Goal: Understand process/instructions: Learn how to perform a task or action

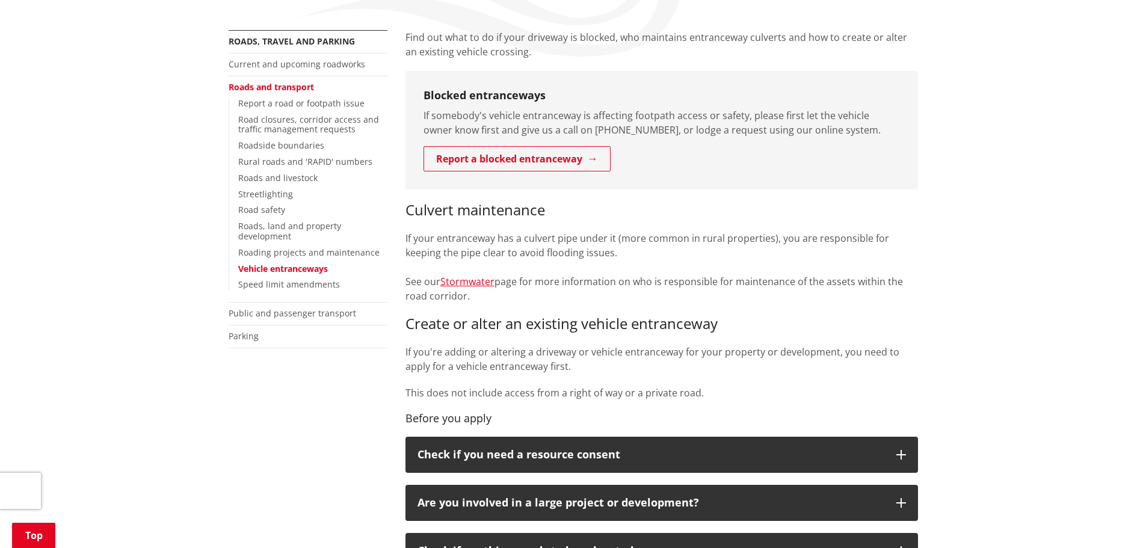
scroll to position [241, 0]
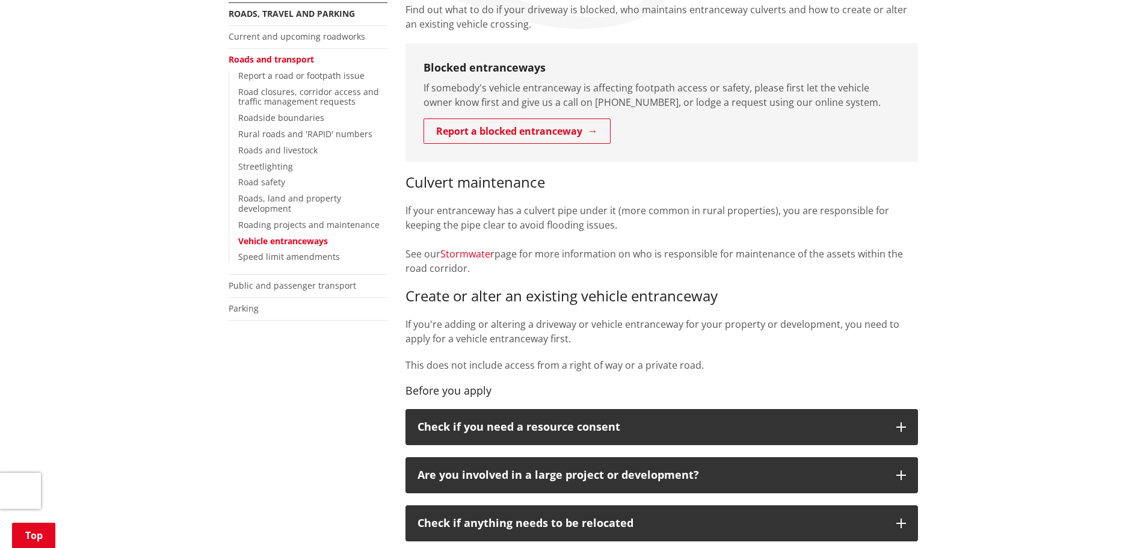
click at [470, 250] on link "Stormwater" at bounding box center [467, 253] width 54 height 13
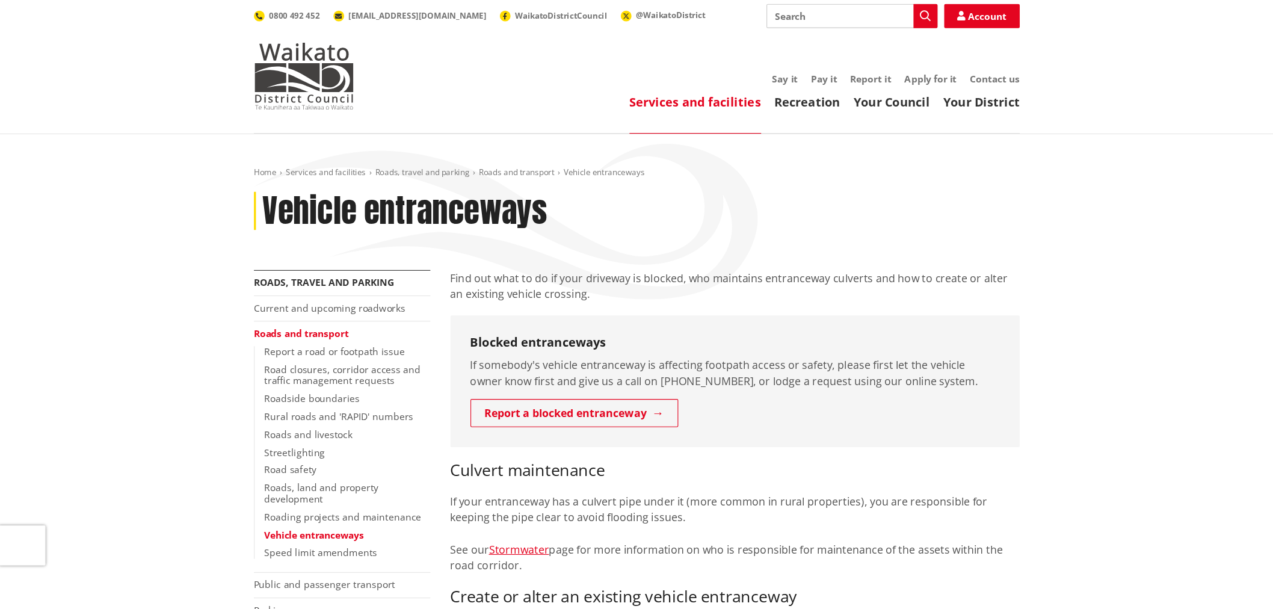
scroll to position [241, 0]
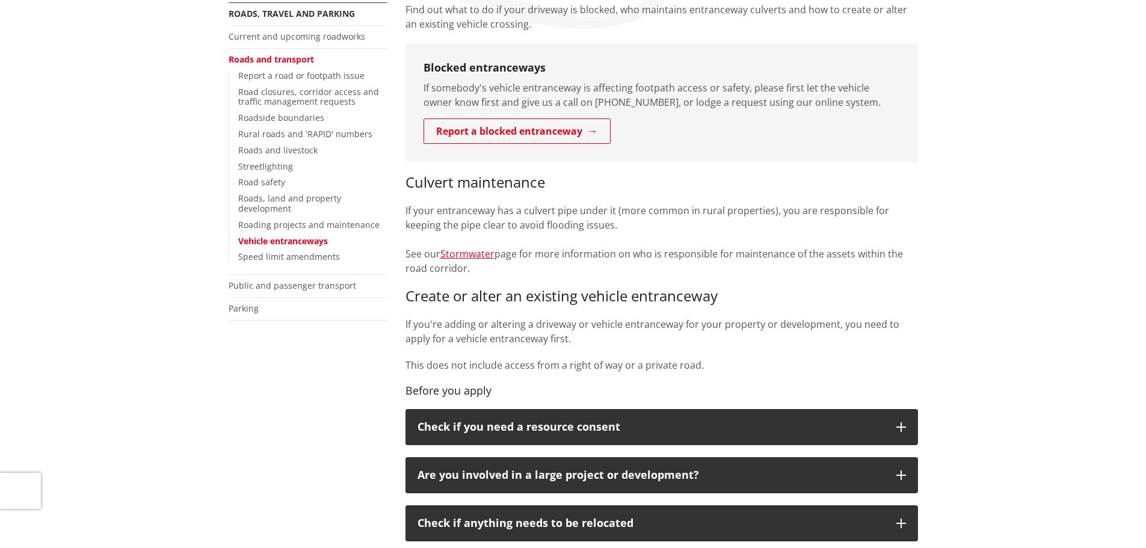
click at [608, 290] on h3 "Create or alter an existing vehicle entranceway" at bounding box center [662, 296] width 513 height 17
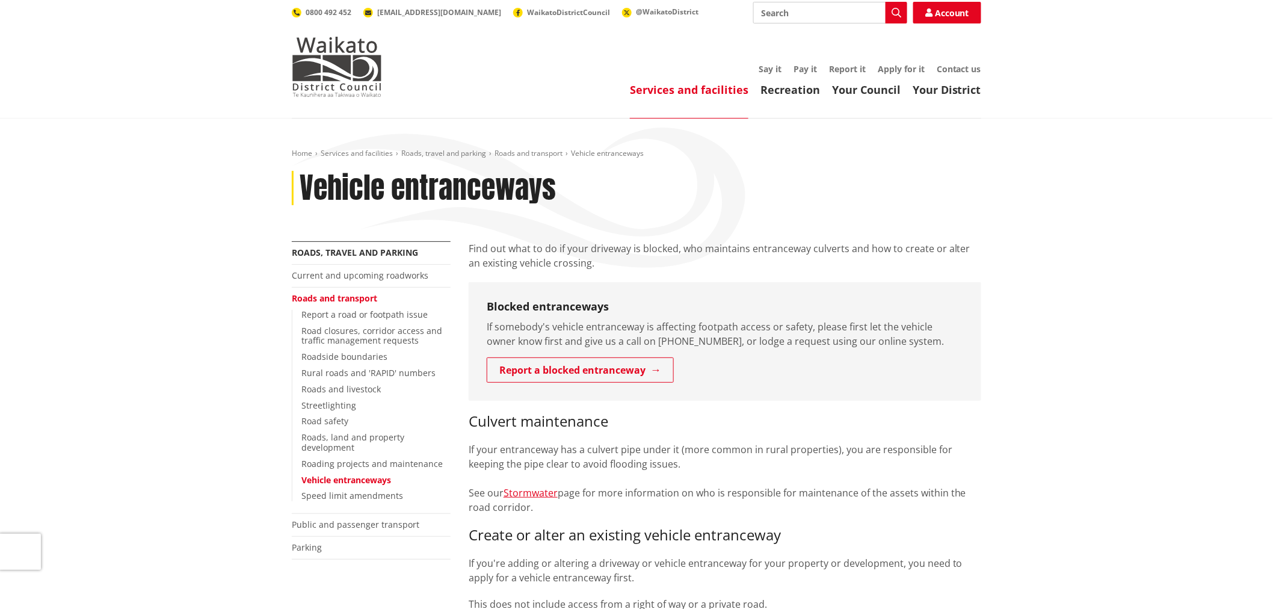
scroll to position [0, 0]
